Goal: Transaction & Acquisition: Purchase product/service

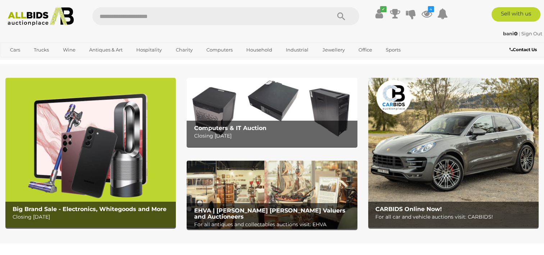
click at [428, 11] on icon "4" at bounding box center [431, 9] width 6 height 6
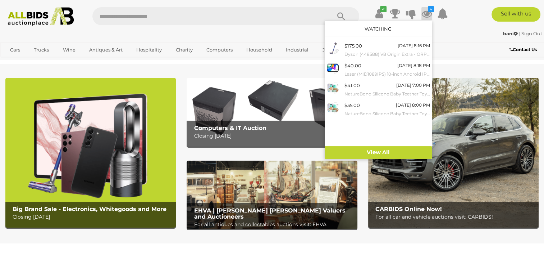
click at [356, 68] on span "$40.00" at bounding box center [353, 66] width 17 height 6
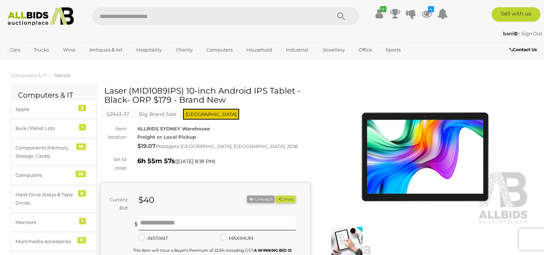
click at [427, 13] on icon at bounding box center [427, 13] width 11 height 13
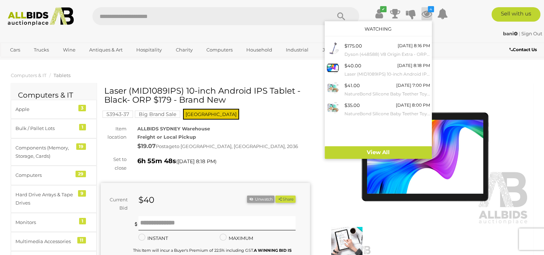
click at [363, 92] on small "NatureBond Silicone Baby Teether Toy - Ice-Cream [MEDICAL_DATA] Toy with Free S…" at bounding box center [388, 94] width 86 height 8
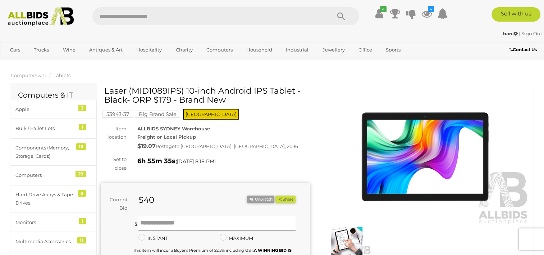
click at [429, 13] on icon at bounding box center [427, 13] width 11 height 13
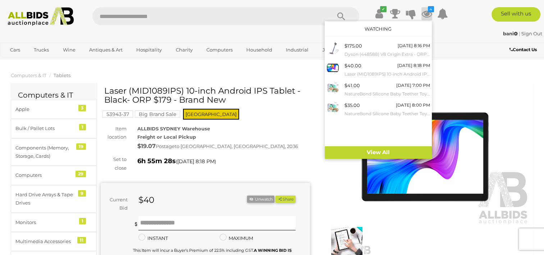
click at [477, 79] on ol "Computers & IT Tablets" at bounding box center [272, 75] width 544 height 12
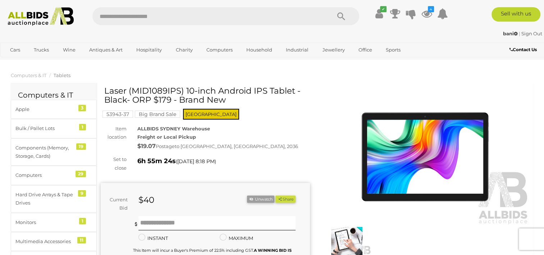
click at [0, 0] on link "View All Sydney Auctions" at bounding box center [0, 0] width 0 height 0
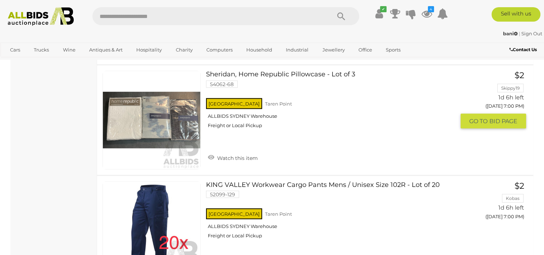
scroll to position [6751, 0]
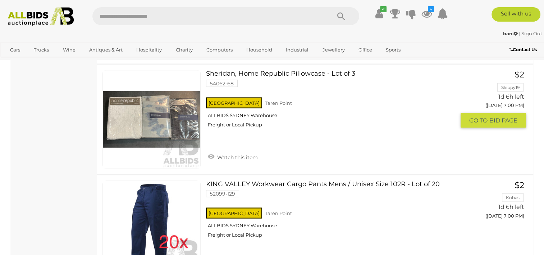
click at [250, 151] on link "Watch this item" at bounding box center [233, 156] width 54 height 11
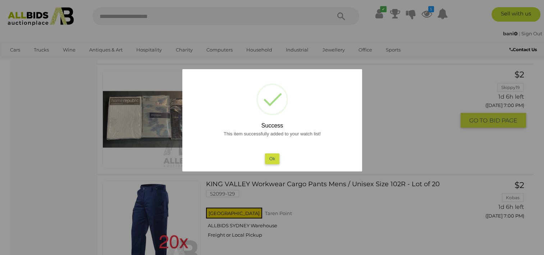
click at [274, 159] on button "Ok" at bounding box center [272, 158] width 15 height 10
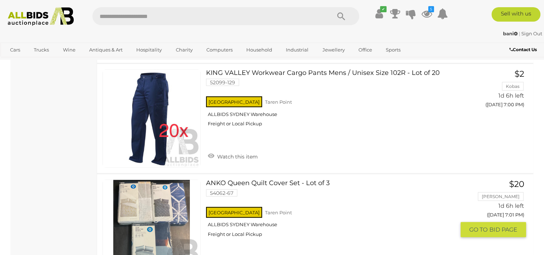
scroll to position [6866, 0]
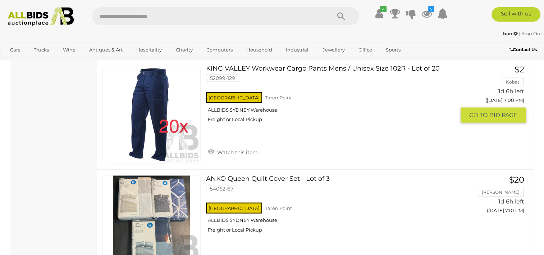
click at [251, 146] on link "Watch this item" at bounding box center [233, 151] width 54 height 11
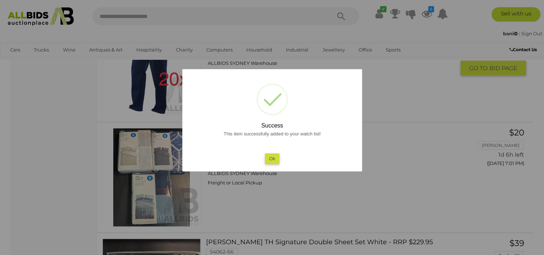
click at [275, 156] on button "Ok" at bounding box center [272, 158] width 15 height 10
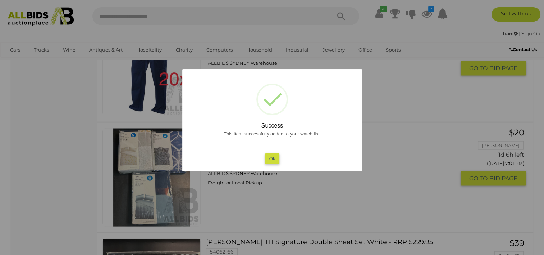
click at [270, 156] on button "Ok" at bounding box center [272, 158] width 15 height 10
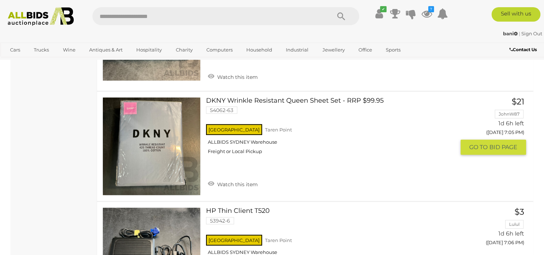
scroll to position [7514, 0]
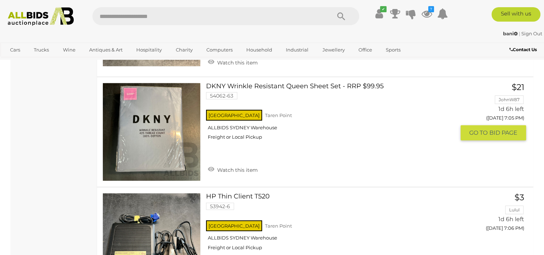
click at [252, 164] on link "Watch this item" at bounding box center [233, 169] width 54 height 11
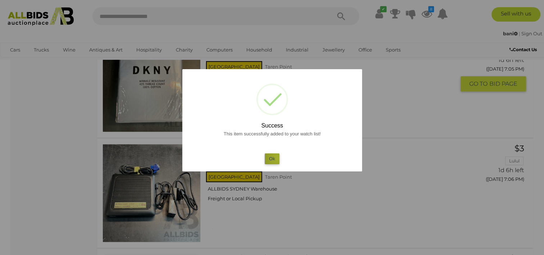
click at [277, 158] on button "Ok" at bounding box center [272, 158] width 15 height 10
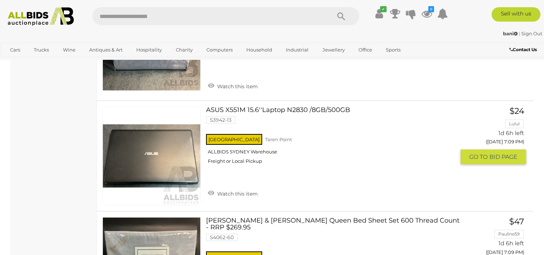
scroll to position [8046, 0]
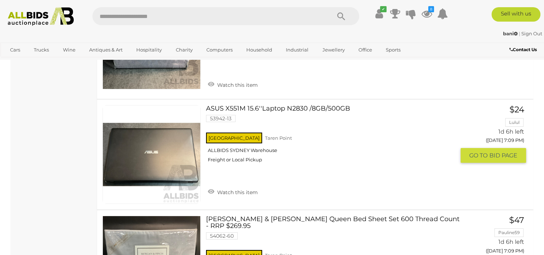
click at [248, 186] on link "Watch this item" at bounding box center [233, 191] width 54 height 11
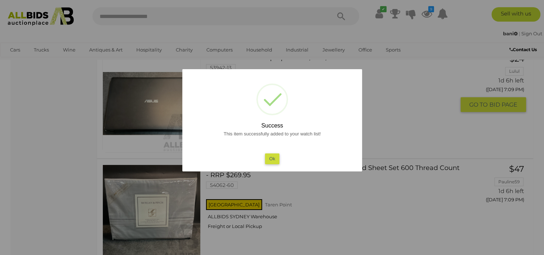
click at [267, 158] on button "Ok" at bounding box center [272, 158] width 15 height 10
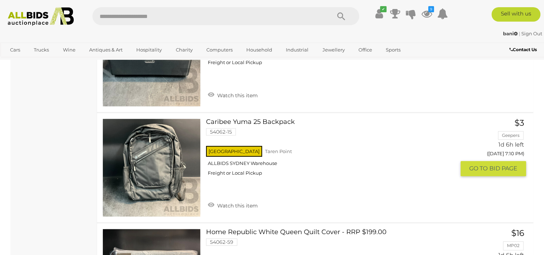
scroll to position [8492, 0]
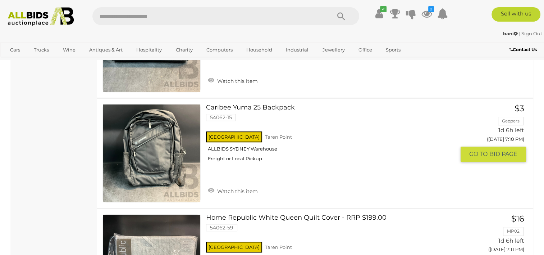
click at [244, 185] on link "Watch this item" at bounding box center [233, 190] width 54 height 11
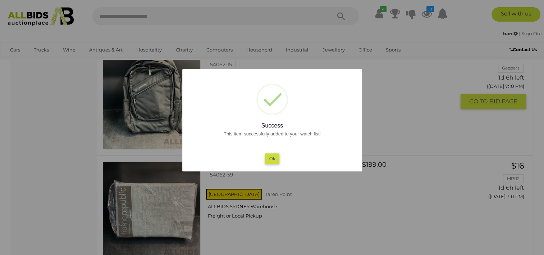
click at [266, 161] on button "Ok" at bounding box center [272, 158] width 15 height 10
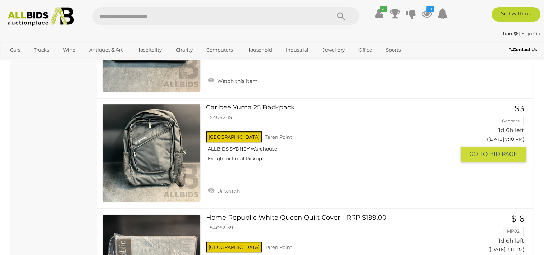
click at [266, 161] on div "NSW Taren Point ALLBIDS SYDNEY Warehouse Freight or Local Pickup" at bounding box center [330, 148] width 249 height 37
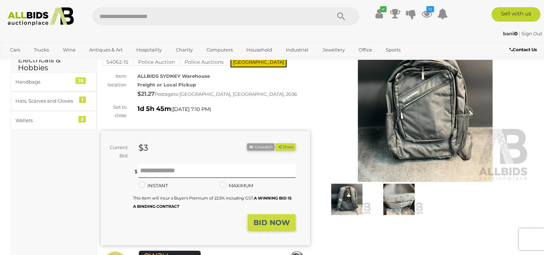
scroll to position [29, 0]
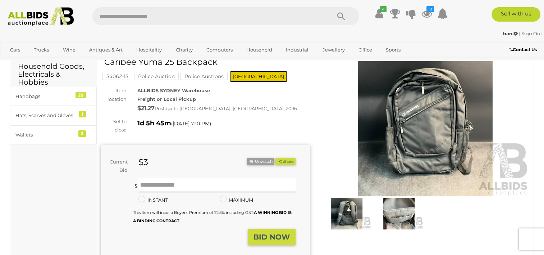
click at [405, 211] on img at bounding box center [399, 213] width 49 height 31
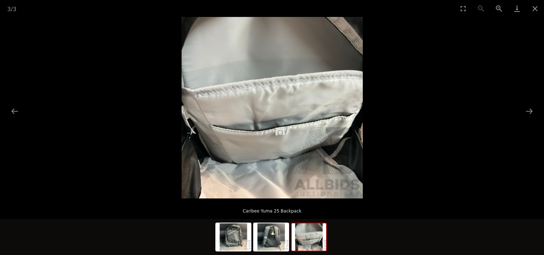
click at [532, 111] on button "Next slide" at bounding box center [529, 111] width 15 height 14
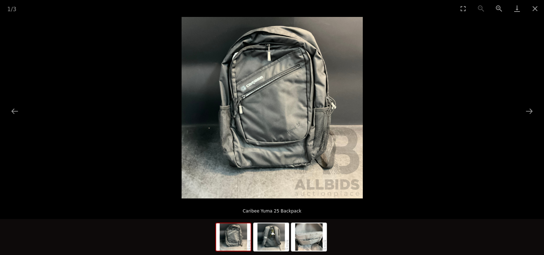
click at [533, 112] on button "Next slide" at bounding box center [529, 111] width 15 height 14
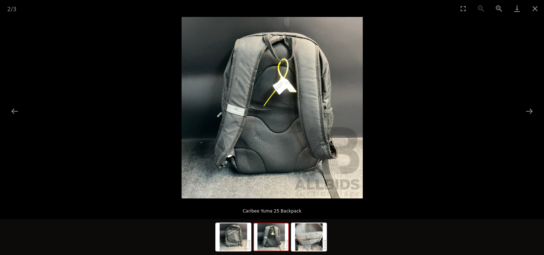
click at [533, 112] on button "Next slide" at bounding box center [529, 111] width 15 height 14
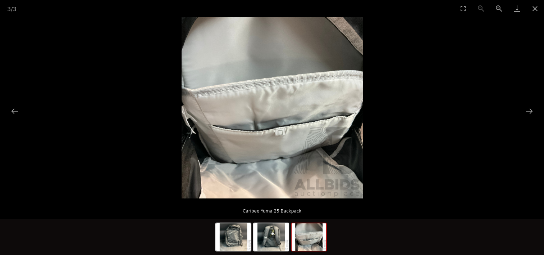
click at [538, 9] on button "Close gallery" at bounding box center [535, 8] width 18 height 17
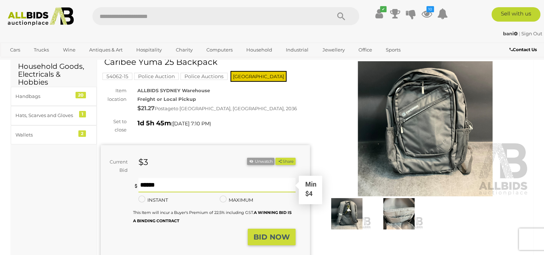
click at [168, 182] on input "text" at bounding box center [216, 185] width 157 height 14
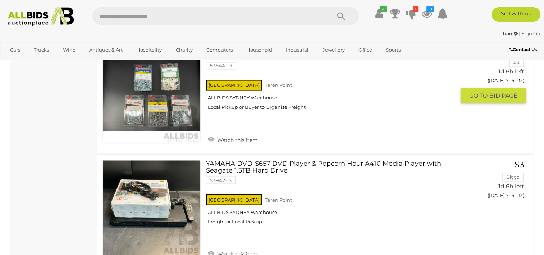
scroll to position [9433, 0]
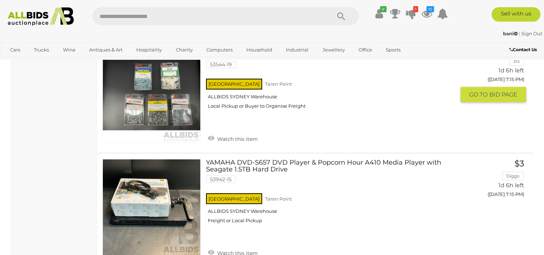
click at [254, 132] on link "Watch this item" at bounding box center [233, 137] width 54 height 11
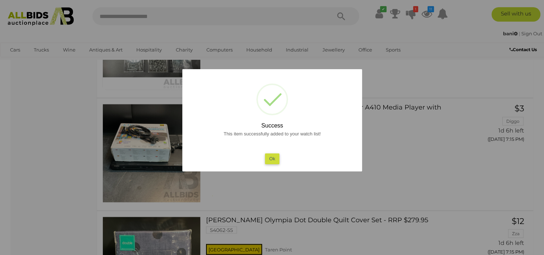
click at [273, 155] on button "Ok" at bounding box center [272, 158] width 15 height 10
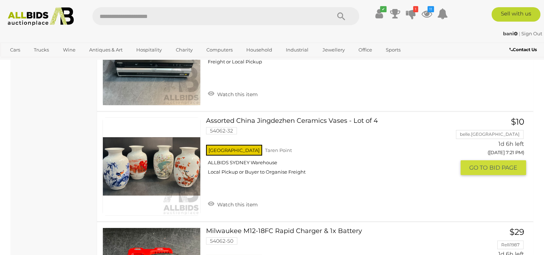
scroll to position [10598, 0]
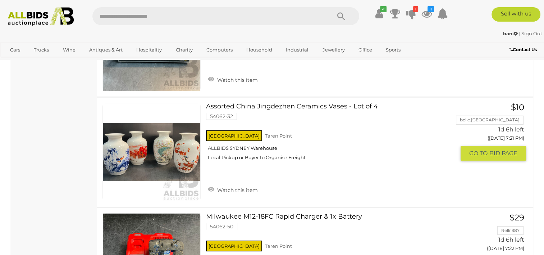
click at [247, 184] on link "Watch this item" at bounding box center [233, 189] width 54 height 11
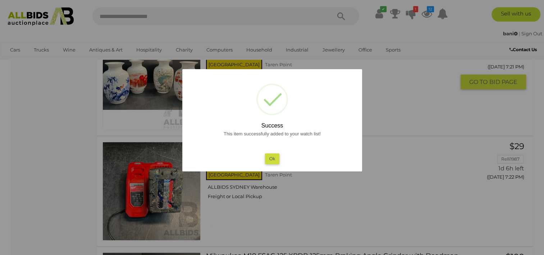
scroll to position [10613, 0]
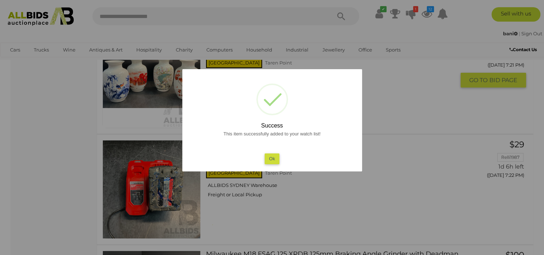
click at [269, 160] on button "Ok" at bounding box center [272, 158] width 15 height 10
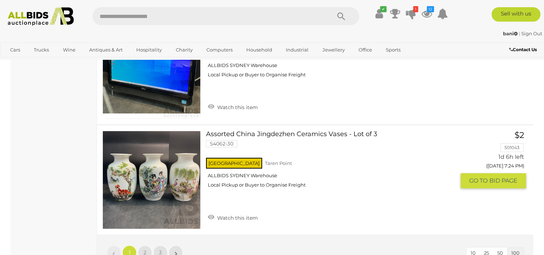
scroll to position [11030, 0]
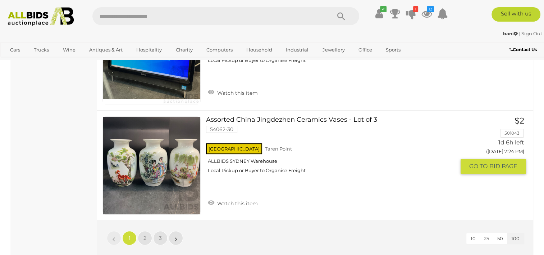
click at [242, 197] on link "Watch this item" at bounding box center [233, 202] width 54 height 11
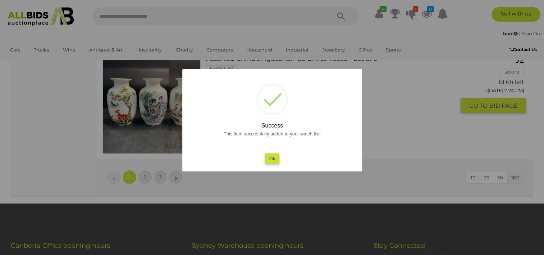
click at [267, 159] on button "Ok" at bounding box center [272, 158] width 15 height 10
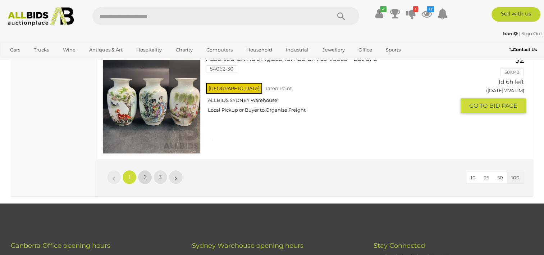
click at [146, 170] on link "2" at bounding box center [145, 177] width 14 height 14
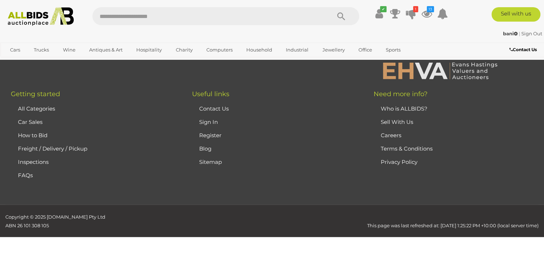
scroll to position [35, 0]
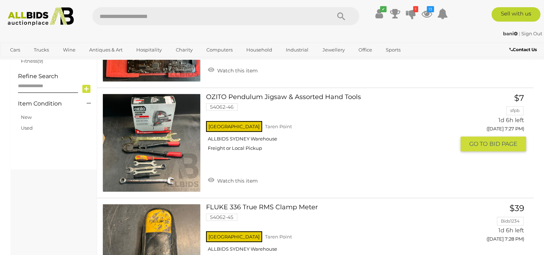
scroll to position [351, 0]
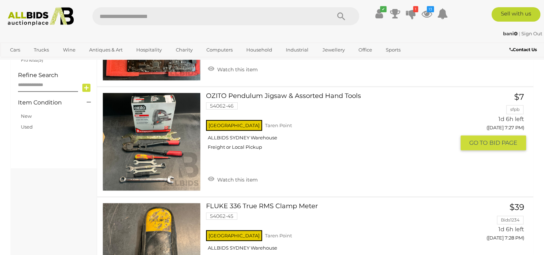
click at [247, 177] on link "Watch this item" at bounding box center [233, 178] width 54 height 11
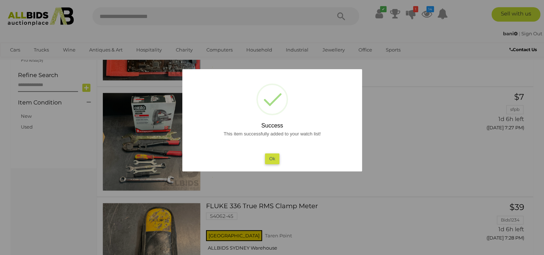
click at [277, 158] on button "Ok" at bounding box center [272, 158] width 15 height 10
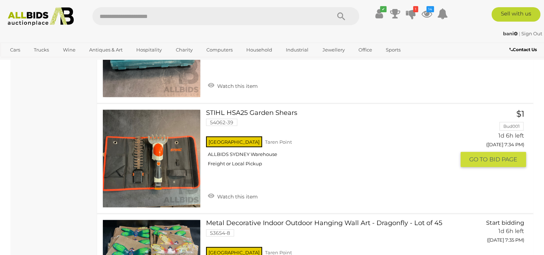
scroll to position [1675, 0]
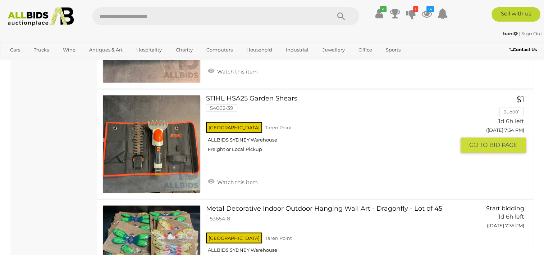
click at [250, 176] on link "Watch this item" at bounding box center [233, 181] width 54 height 11
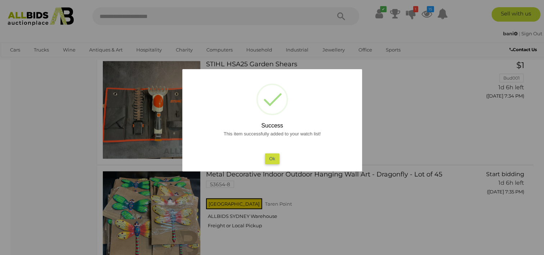
scroll to position [1732, 0]
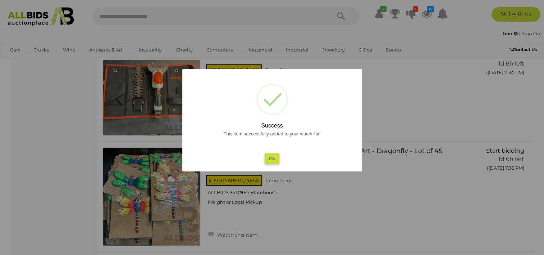
click at [274, 158] on button "Ok" at bounding box center [272, 158] width 15 height 10
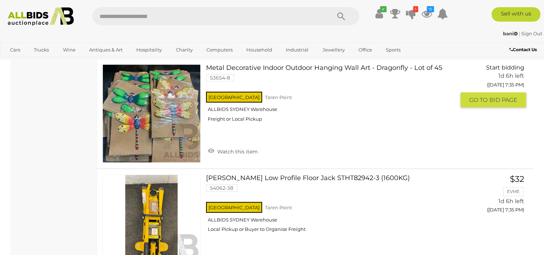
scroll to position [1819, 0]
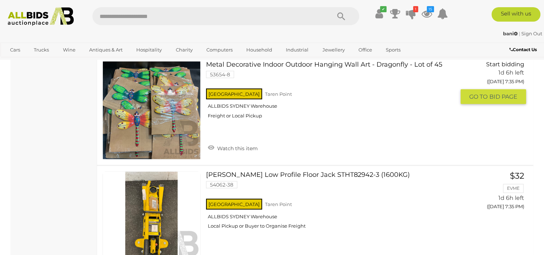
click at [253, 145] on link "Watch this item" at bounding box center [233, 147] width 54 height 11
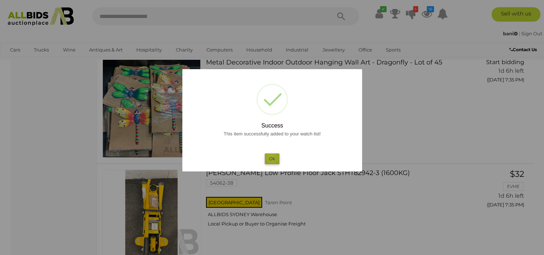
click at [271, 156] on button "Ok" at bounding box center [272, 158] width 15 height 10
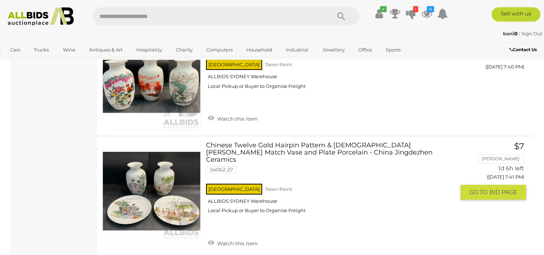
scroll to position [2970, 0]
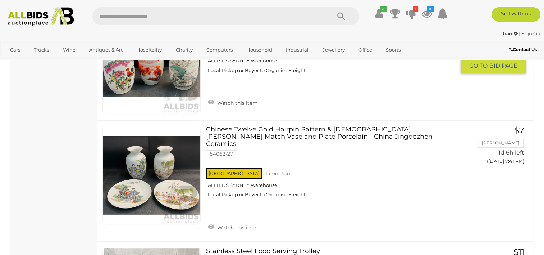
click at [253, 97] on link "Watch this item" at bounding box center [233, 102] width 54 height 11
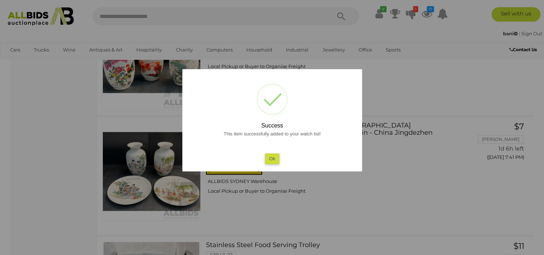
click at [266, 162] on button "Ok" at bounding box center [272, 158] width 15 height 10
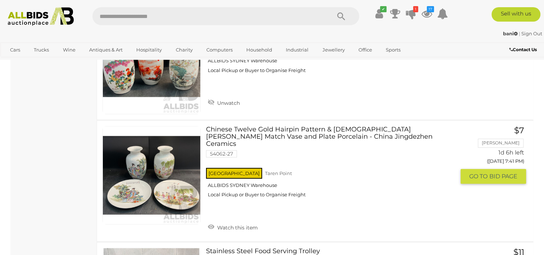
click at [242, 221] on link "Watch this item" at bounding box center [233, 226] width 54 height 11
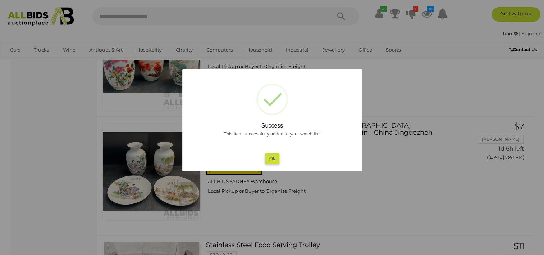
click at [274, 159] on button "Ok" at bounding box center [272, 158] width 15 height 10
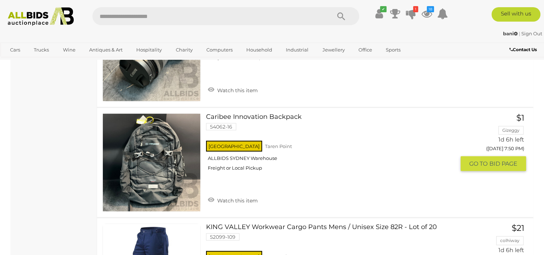
scroll to position [4566, 0]
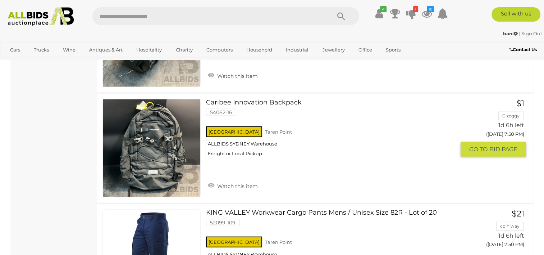
click at [252, 180] on link "Watch this item" at bounding box center [233, 185] width 54 height 11
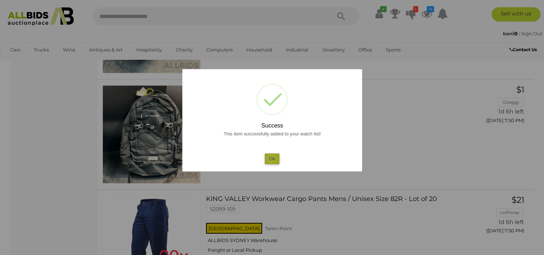
click at [272, 159] on button "Ok" at bounding box center [272, 158] width 15 height 10
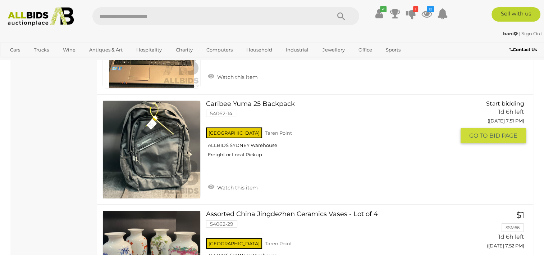
scroll to position [4897, 0]
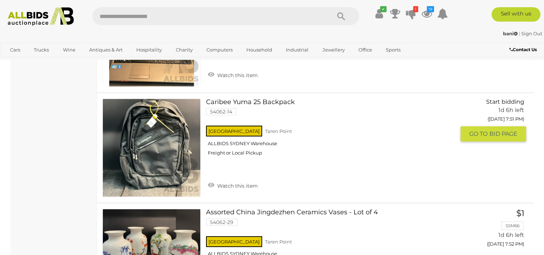
click at [252, 179] on link "Watch this item" at bounding box center [233, 184] width 54 height 11
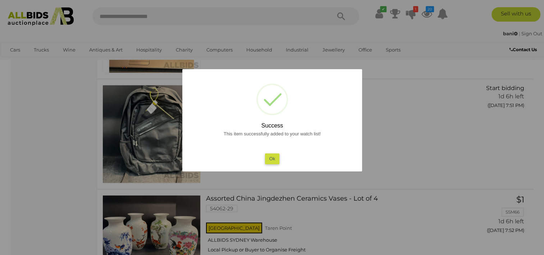
click at [276, 158] on button "Ok" at bounding box center [272, 158] width 15 height 10
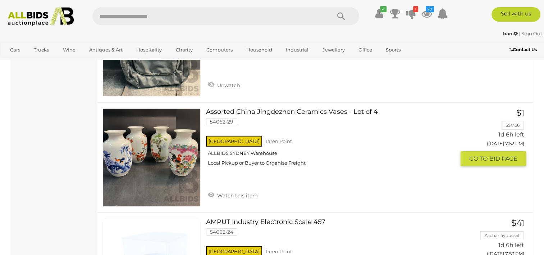
scroll to position [4998, 0]
click at [237, 189] on link "Watch this item" at bounding box center [233, 194] width 54 height 11
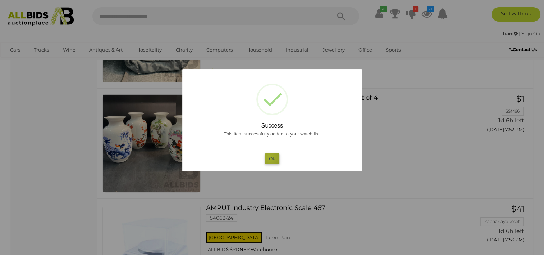
click at [269, 157] on button "Ok" at bounding box center [272, 158] width 15 height 10
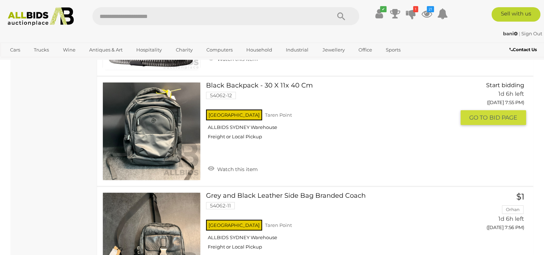
scroll to position [5559, 0]
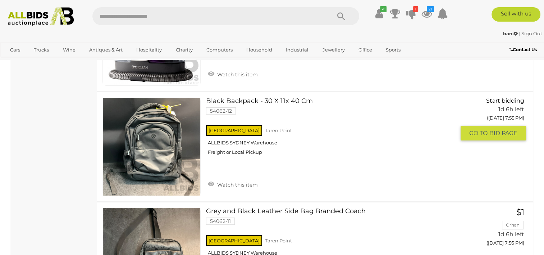
click at [253, 178] on link "Watch this item" at bounding box center [233, 183] width 54 height 11
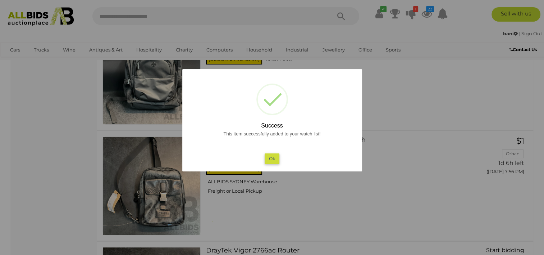
scroll to position [5631, 0]
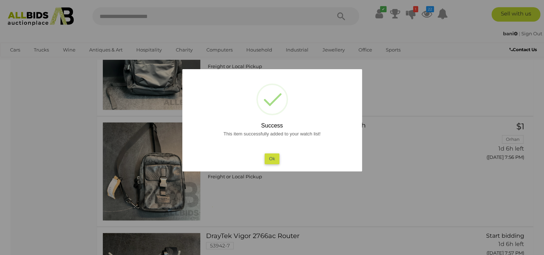
click at [276, 155] on button "Ok" at bounding box center [272, 158] width 15 height 10
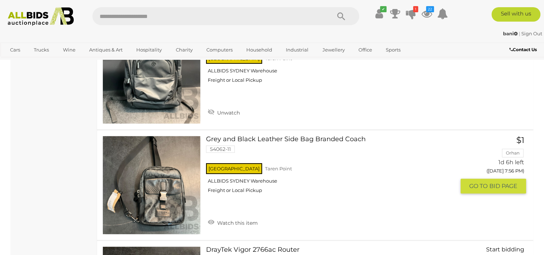
click at [249, 217] on link "Watch this item" at bounding box center [233, 222] width 54 height 11
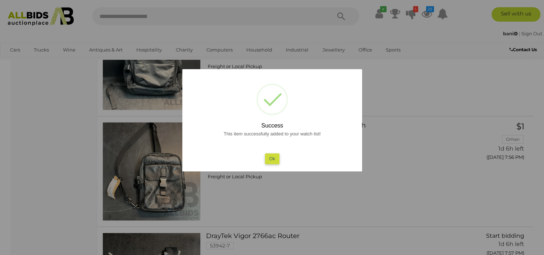
click at [275, 160] on button "Ok" at bounding box center [272, 158] width 15 height 10
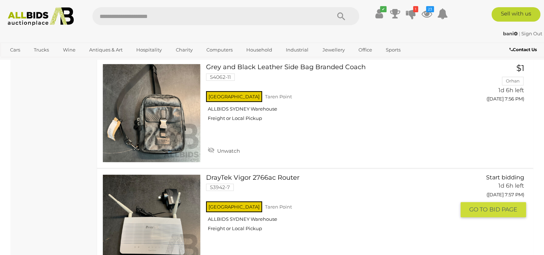
scroll to position [5717, 0]
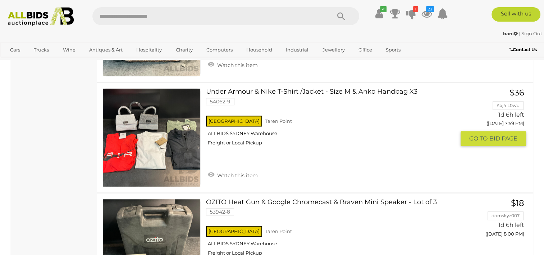
scroll to position [6120, 0]
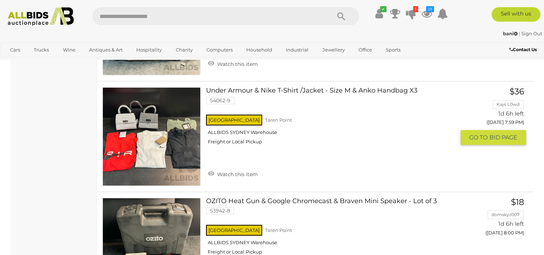
click at [252, 168] on link "Watch this item" at bounding box center [233, 173] width 54 height 11
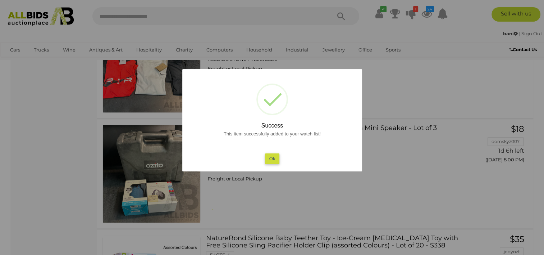
scroll to position [6192, 0]
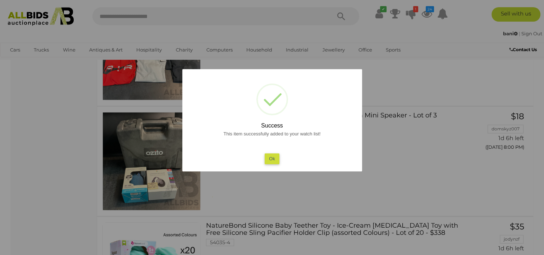
click at [272, 157] on button "Ok" at bounding box center [272, 158] width 15 height 10
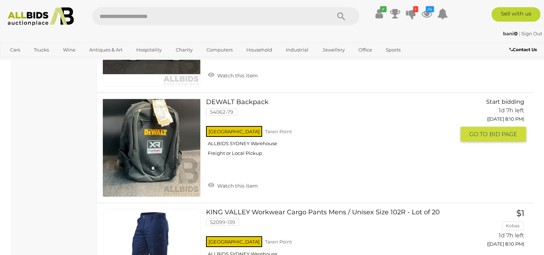
scroll to position [7861, 0]
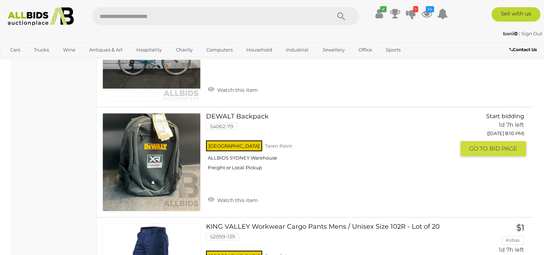
click at [247, 194] on link "Watch this item" at bounding box center [233, 199] width 54 height 11
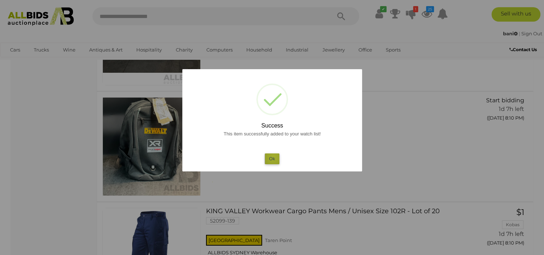
click at [273, 157] on button "Ok" at bounding box center [272, 158] width 15 height 10
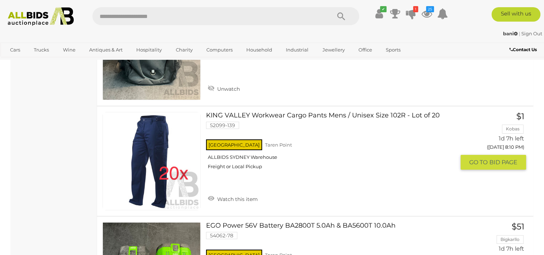
scroll to position [7976, 0]
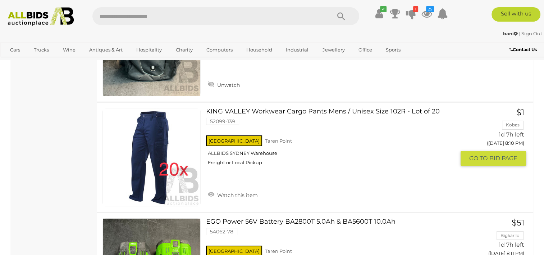
click at [249, 189] on link "Watch this item" at bounding box center [233, 194] width 54 height 11
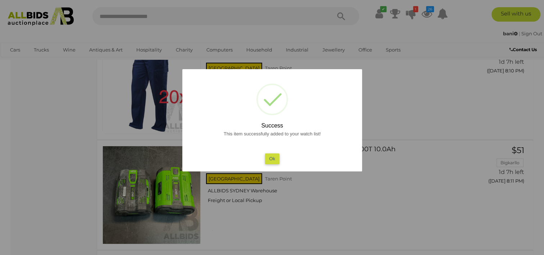
scroll to position [8034, 0]
click at [276, 156] on button "Ok" at bounding box center [272, 158] width 15 height 10
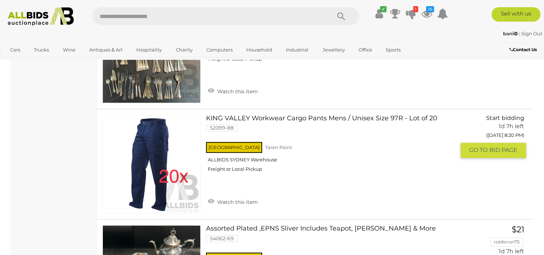
scroll to position [9069, 0]
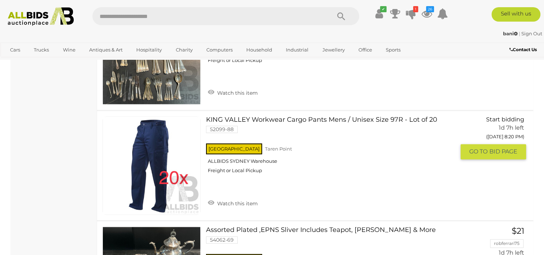
click at [252, 197] on link "Watch this item" at bounding box center [233, 202] width 54 height 11
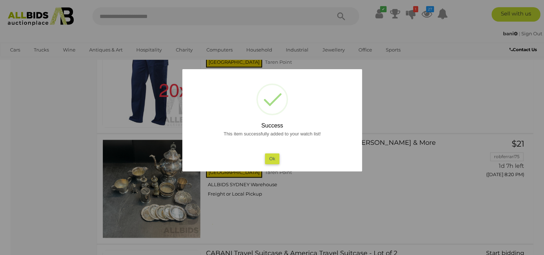
scroll to position [9141, 0]
click at [276, 158] on button "Ok" at bounding box center [272, 158] width 15 height 10
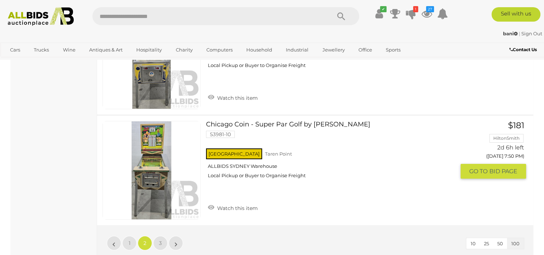
scroll to position [10954, 0]
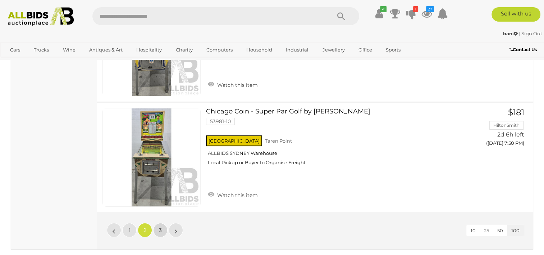
click at [158, 223] on link "3" at bounding box center [160, 230] width 14 height 14
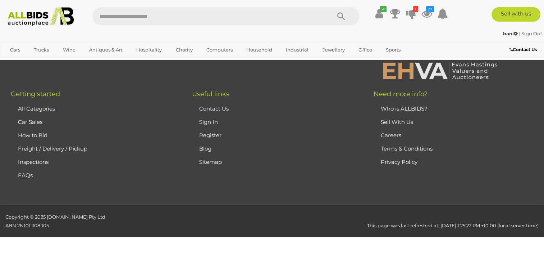
scroll to position [35, 0]
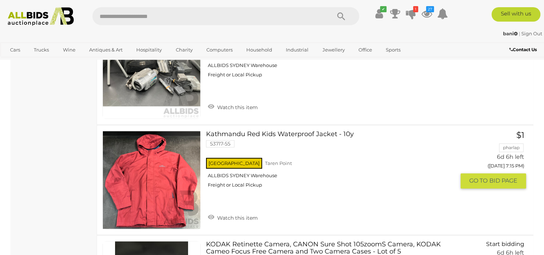
scroll to position [3588, 0]
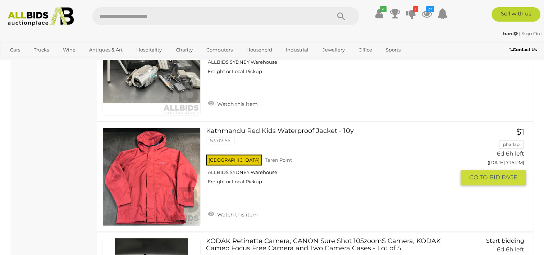
click at [232, 208] on link "Watch this item" at bounding box center [233, 213] width 54 height 11
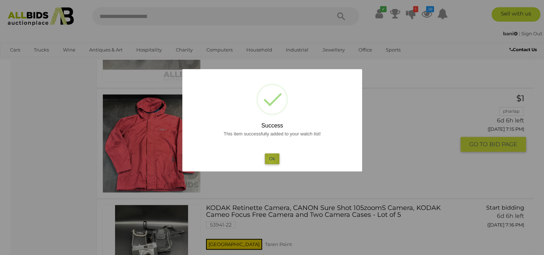
click at [270, 160] on button "Ok" at bounding box center [272, 158] width 15 height 10
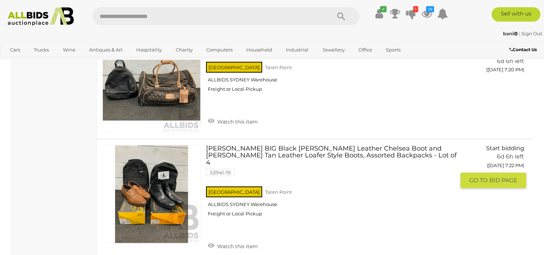
scroll to position [4250, 0]
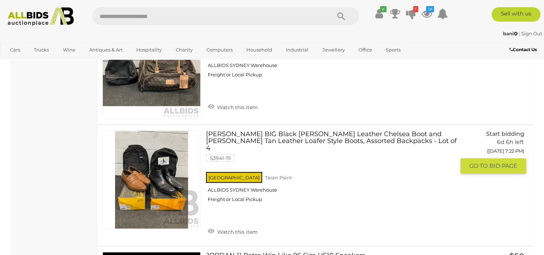
click at [245, 226] on link "Watch this item" at bounding box center [233, 231] width 54 height 11
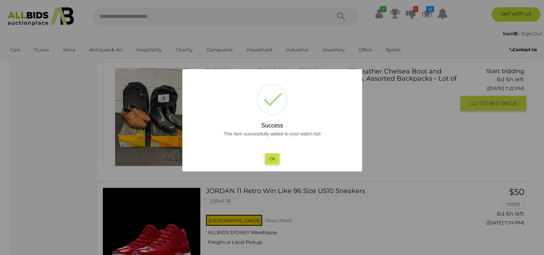
scroll to position [4279, 0]
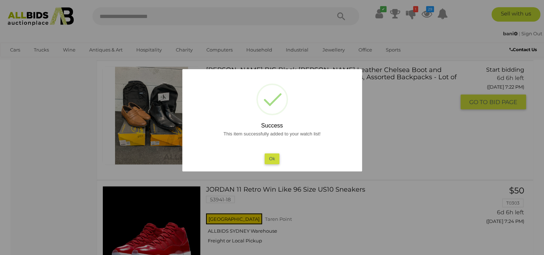
click at [274, 163] on button "Ok" at bounding box center [272, 158] width 15 height 10
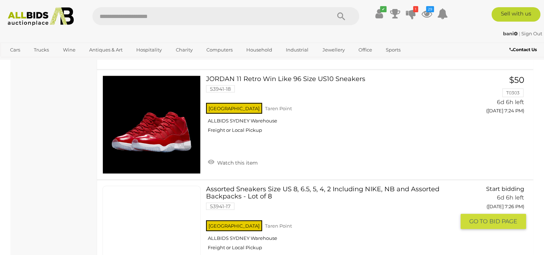
scroll to position [4509, 0]
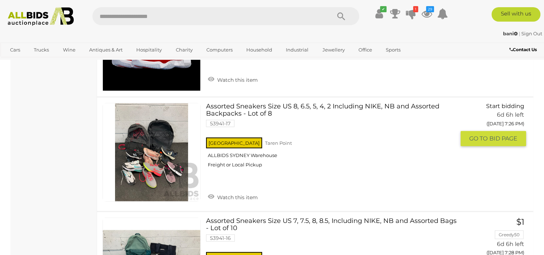
click at [245, 191] on link "Watch this item" at bounding box center [233, 196] width 54 height 11
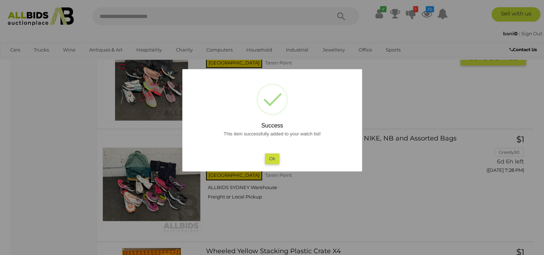
scroll to position [4566, 0]
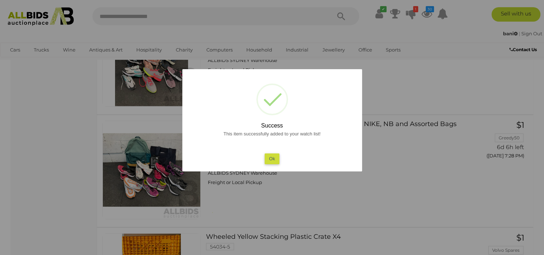
click at [270, 158] on button "Ok" at bounding box center [272, 158] width 15 height 10
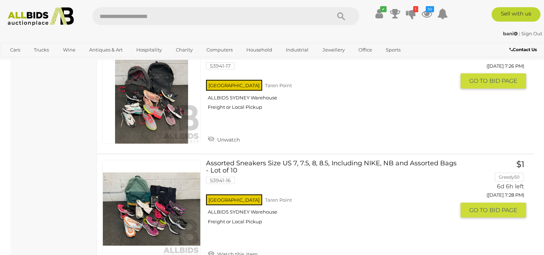
click at [252, 248] on link "Watch this item" at bounding box center [233, 253] width 54 height 11
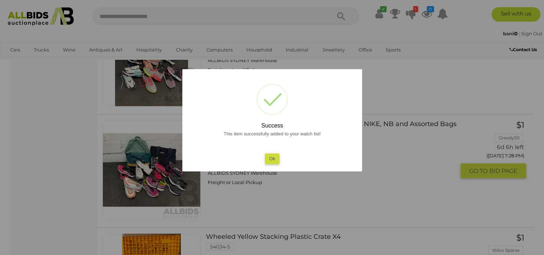
click at [276, 159] on button "Ok" at bounding box center [272, 158] width 15 height 10
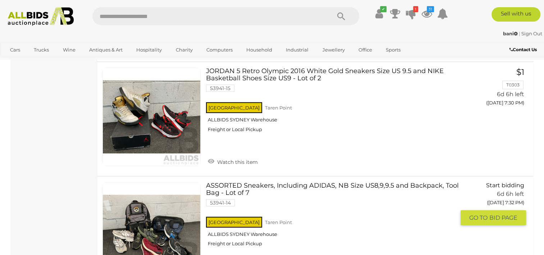
scroll to position [4897, 0]
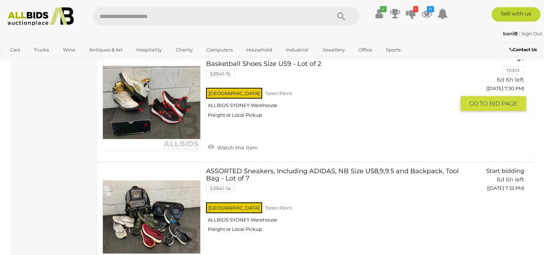
click at [252, 141] on link "Watch this item" at bounding box center [233, 146] width 54 height 11
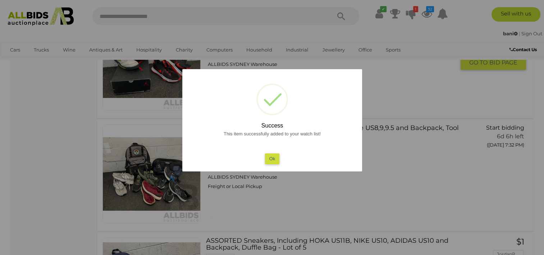
click at [270, 163] on button "Ok" at bounding box center [272, 158] width 15 height 10
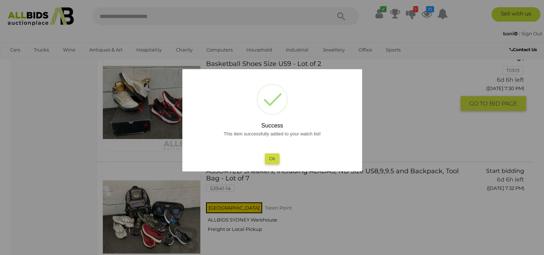
click at [276, 159] on button "Ok" at bounding box center [272, 158] width 15 height 10
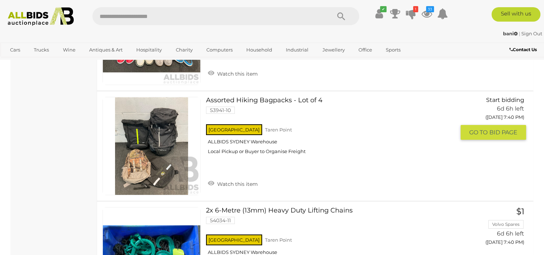
scroll to position [5430, 0]
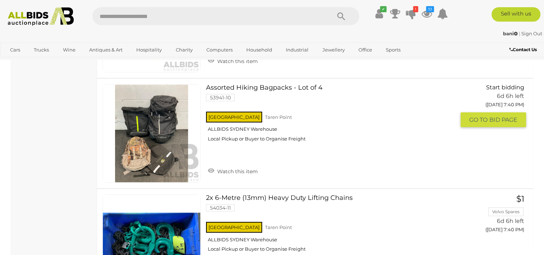
click at [249, 165] on link "Watch this item" at bounding box center [233, 170] width 54 height 11
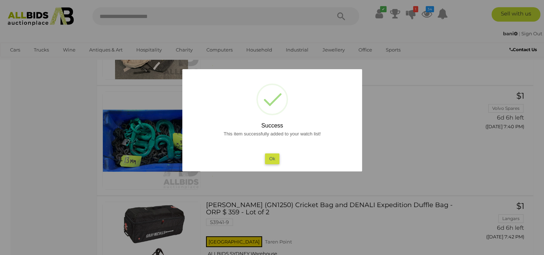
scroll to position [5487, 0]
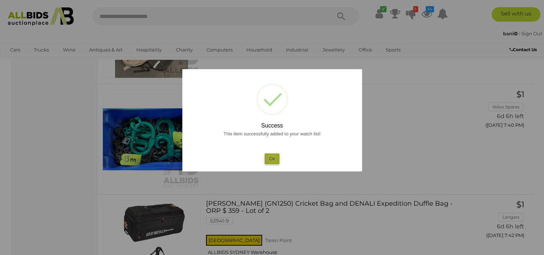
click at [272, 158] on button "Ok" at bounding box center [272, 158] width 15 height 10
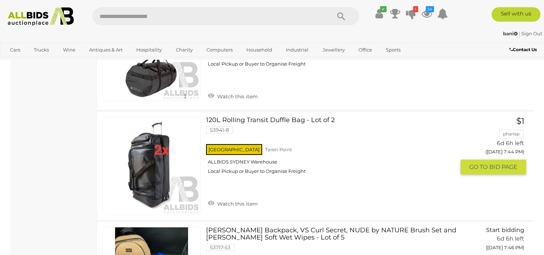
scroll to position [5746, 0]
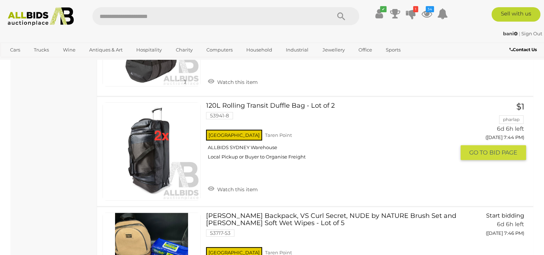
click at [251, 183] on link "Watch this item" at bounding box center [233, 188] width 54 height 11
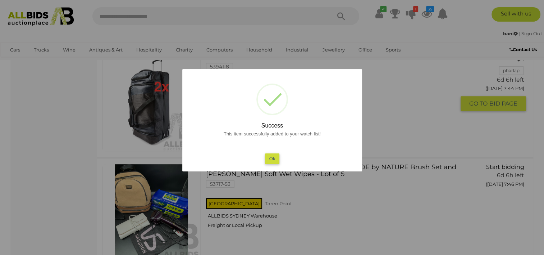
click at [274, 156] on button "Ok" at bounding box center [272, 158] width 15 height 10
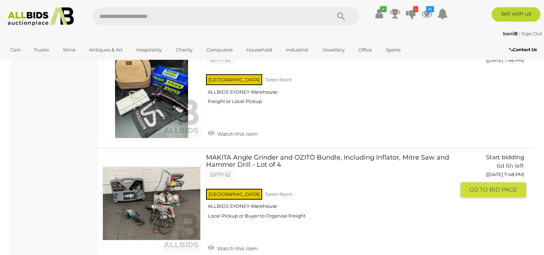
scroll to position [5904, 0]
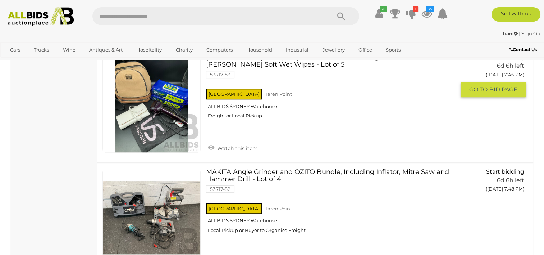
click at [247, 142] on link "Watch this item" at bounding box center [233, 147] width 54 height 11
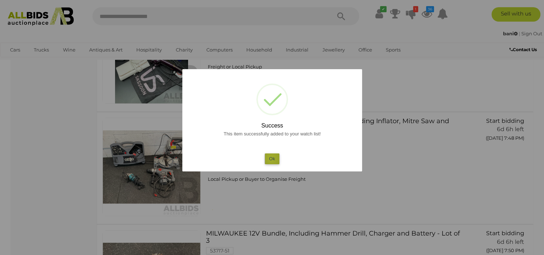
click at [271, 158] on button "Ok" at bounding box center [272, 158] width 15 height 10
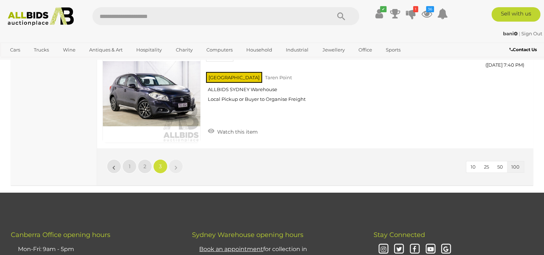
scroll to position [7731, 0]
